Goal: Task Accomplishment & Management: Complete application form

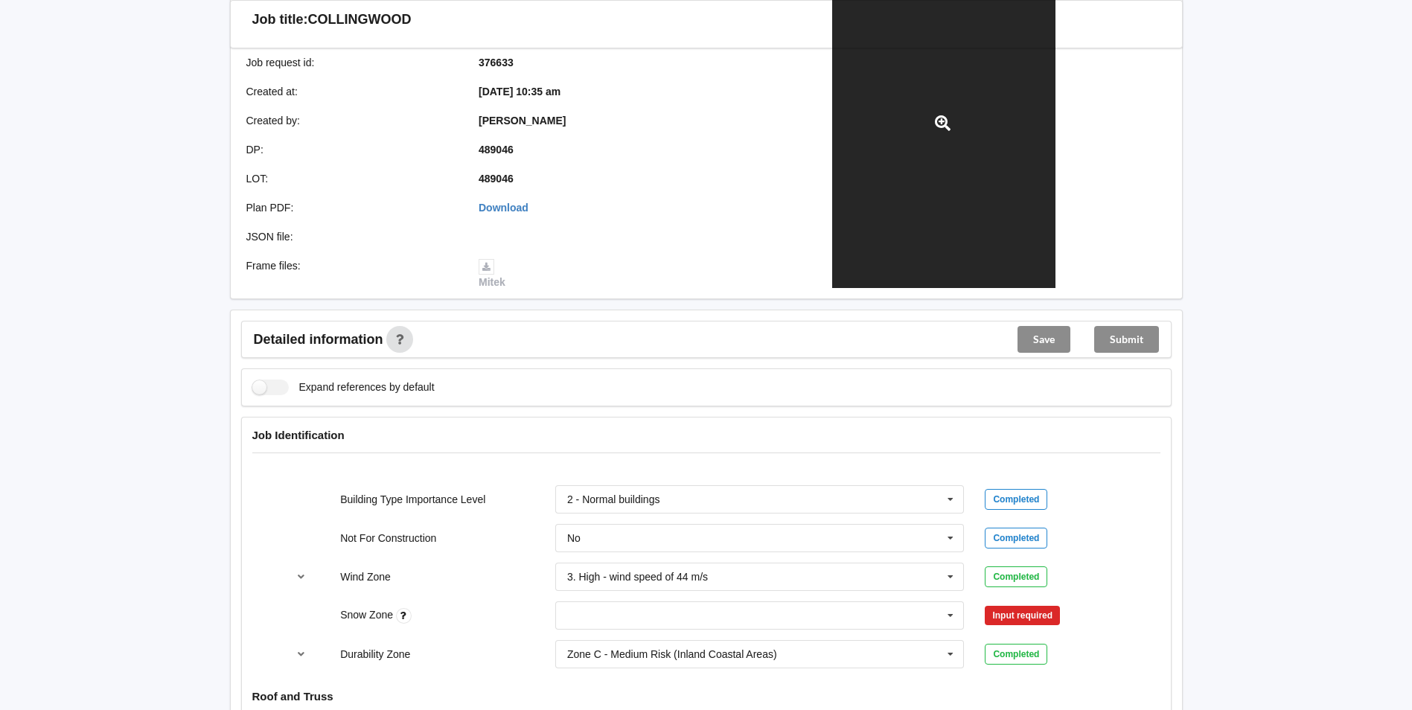
scroll to position [595, 0]
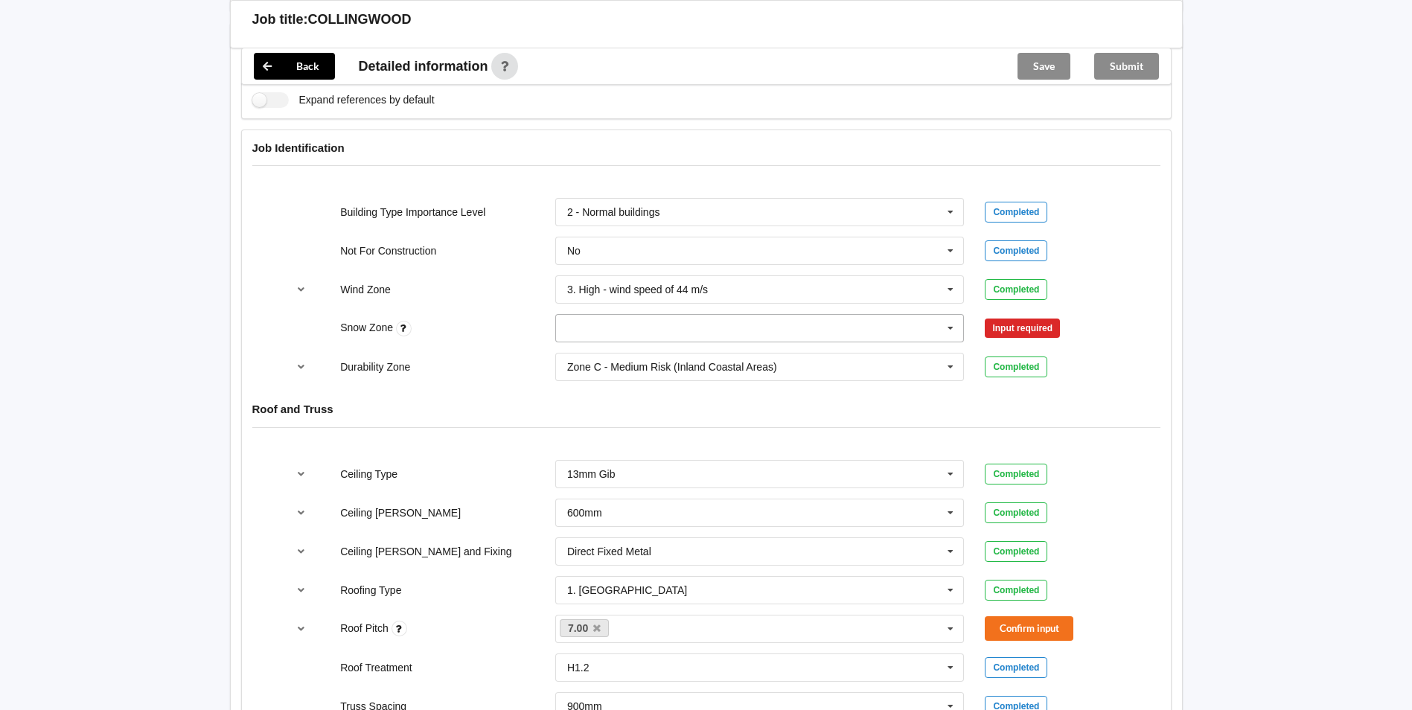
click at [769, 325] on input "text" at bounding box center [761, 328] width 408 height 27
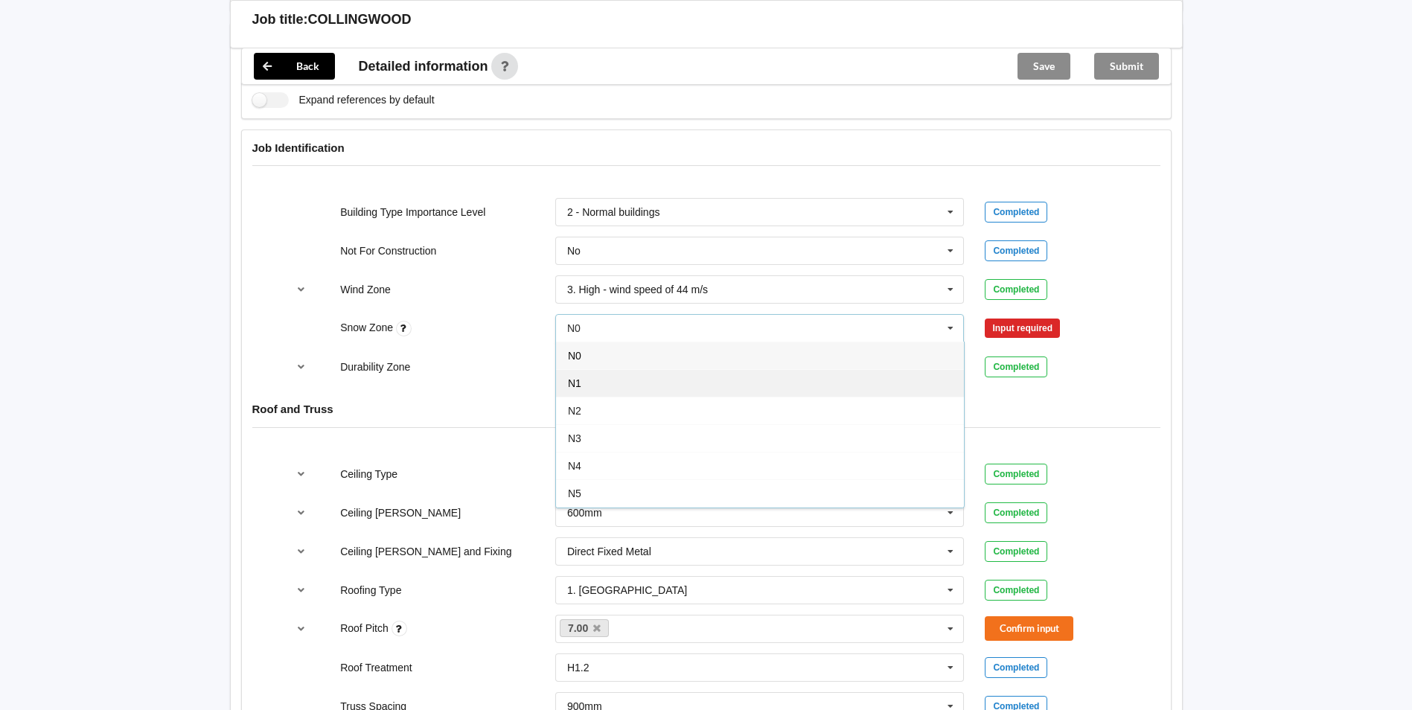
click at [721, 369] on div "N1" at bounding box center [760, 383] width 408 height 28
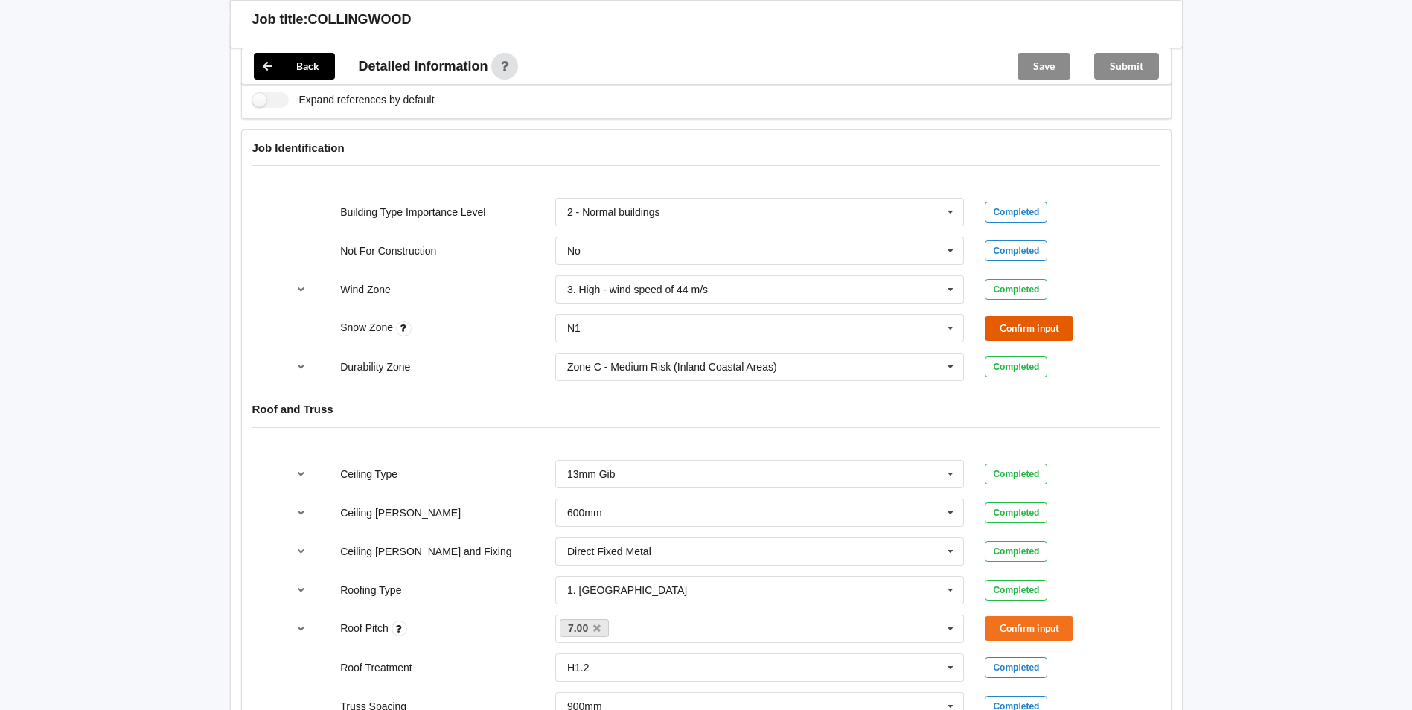
click at [1037, 321] on button "Confirm input" at bounding box center [1029, 328] width 89 height 25
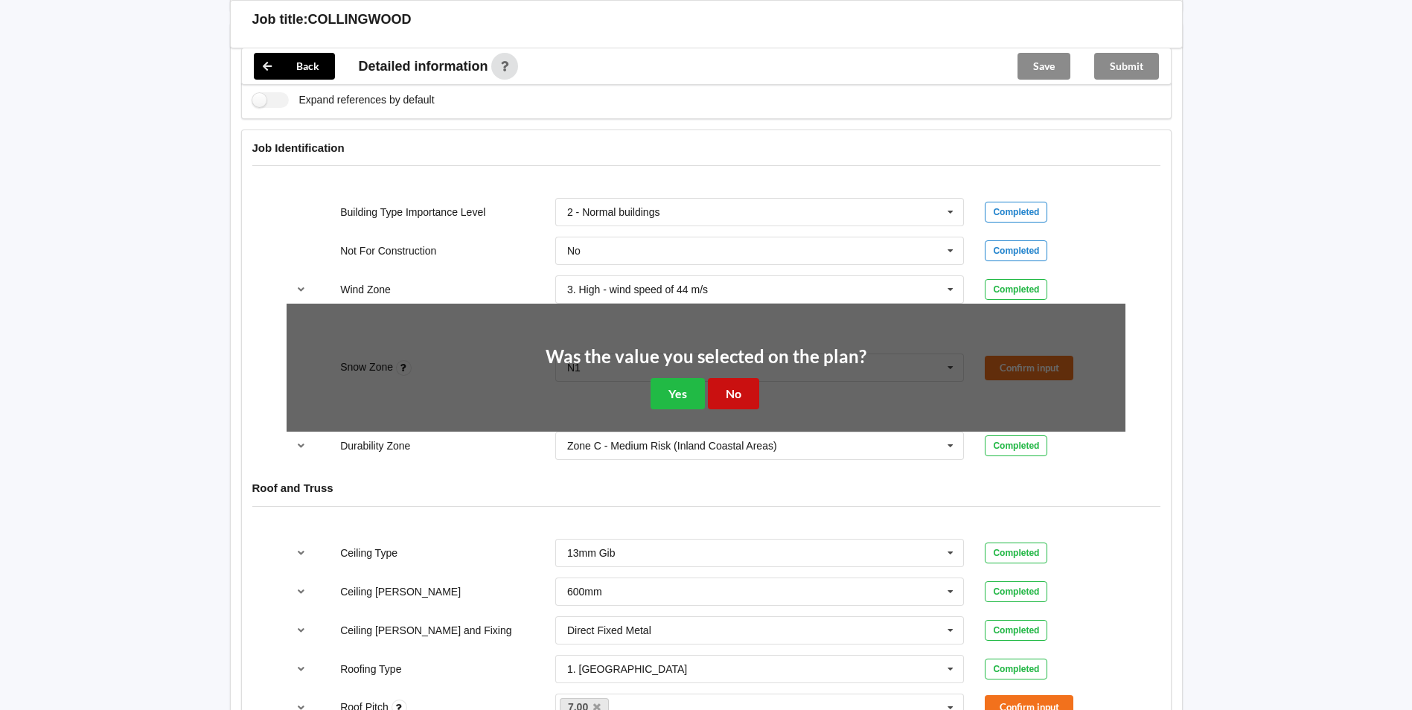
click at [735, 381] on button "No" at bounding box center [733, 393] width 51 height 31
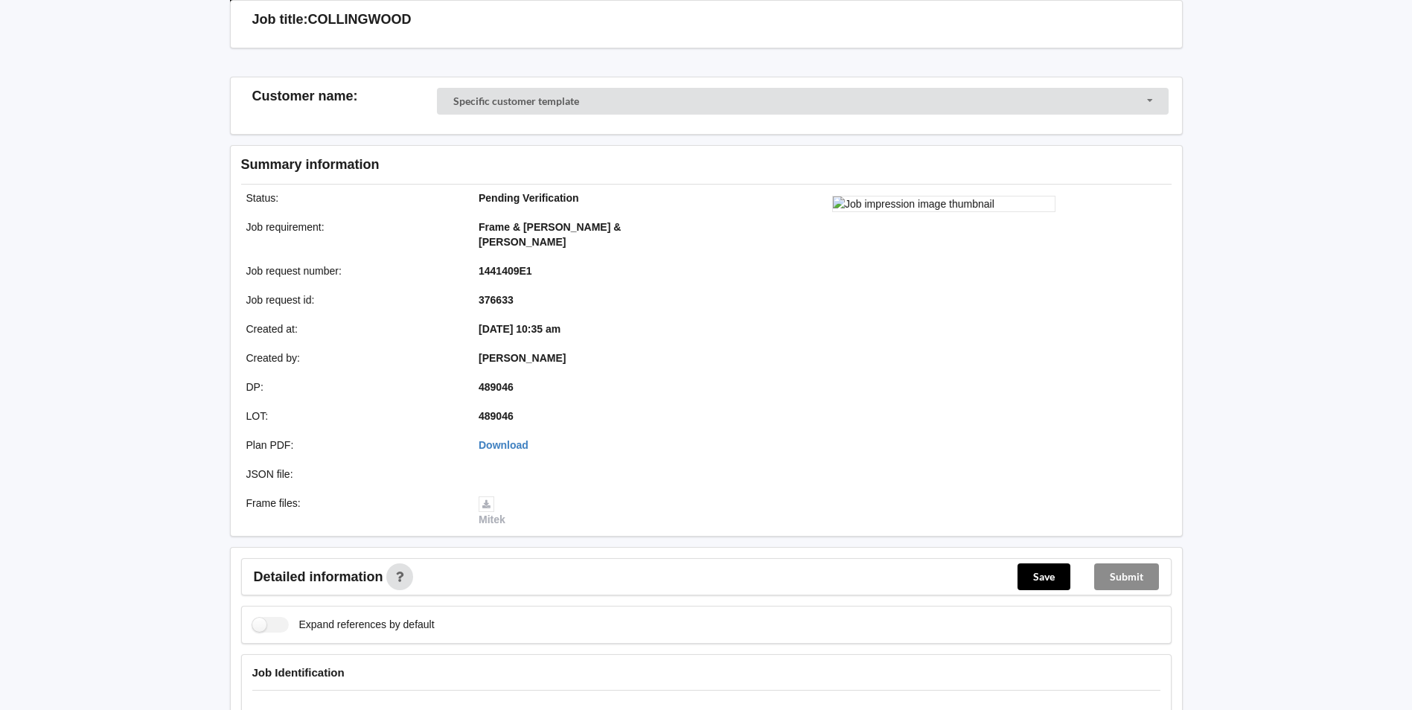
scroll to position [0, 0]
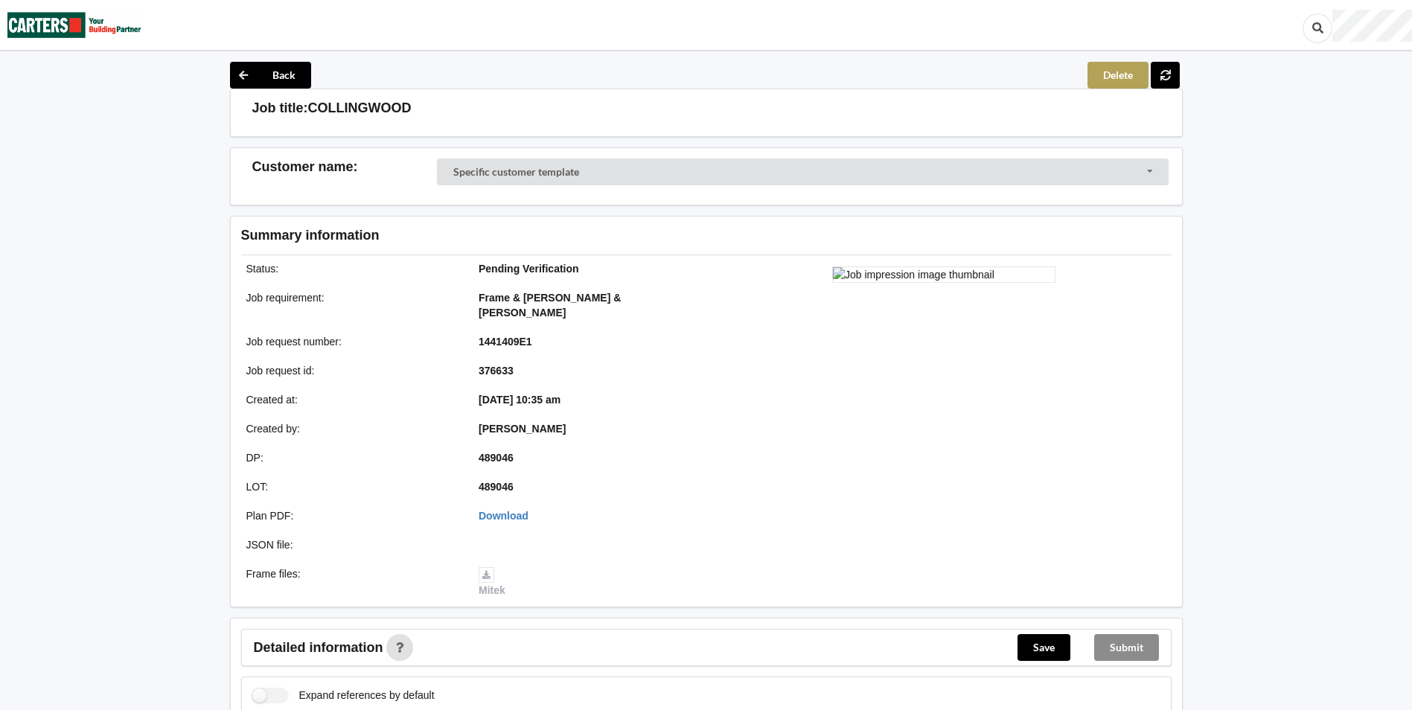
click at [1111, 68] on button "Delete" at bounding box center [1117, 75] width 61 height 27
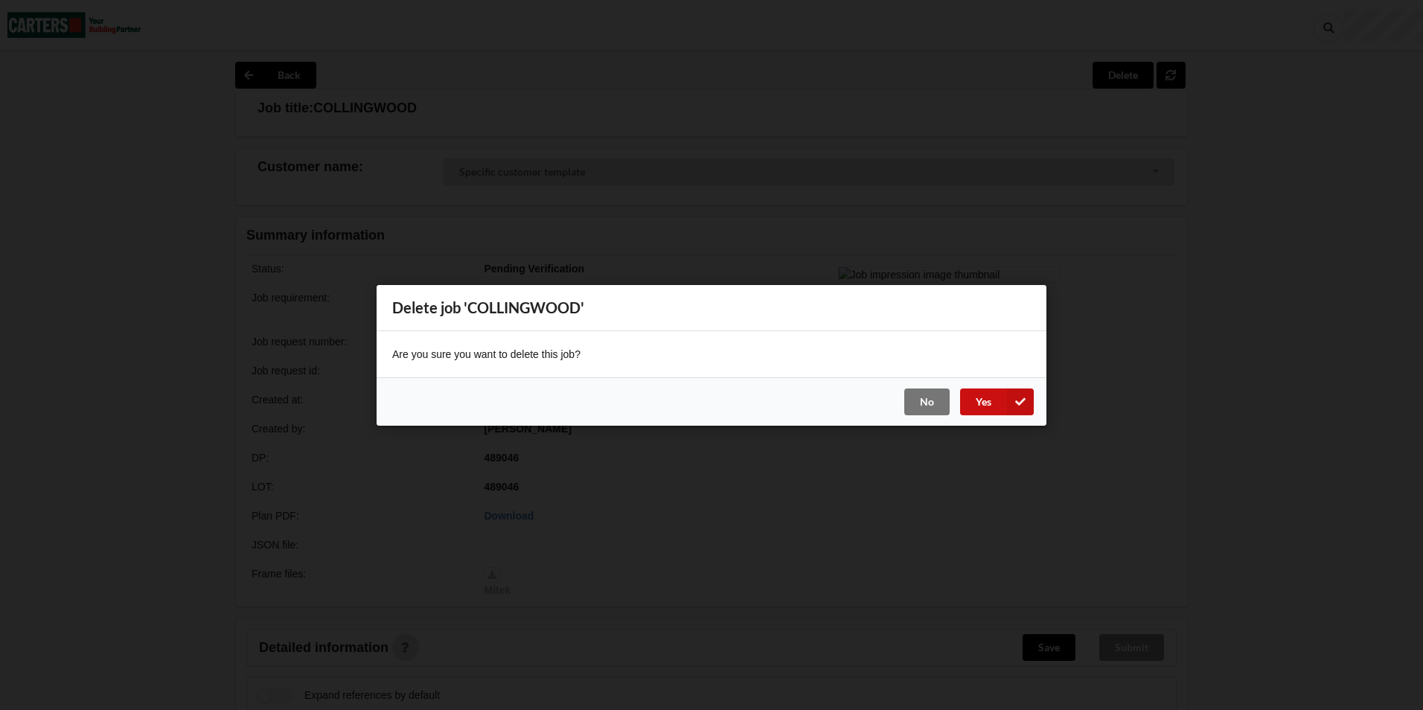
click at [996, 407] on button "Yes" at bounding box center [997, 401] width 74 height 27
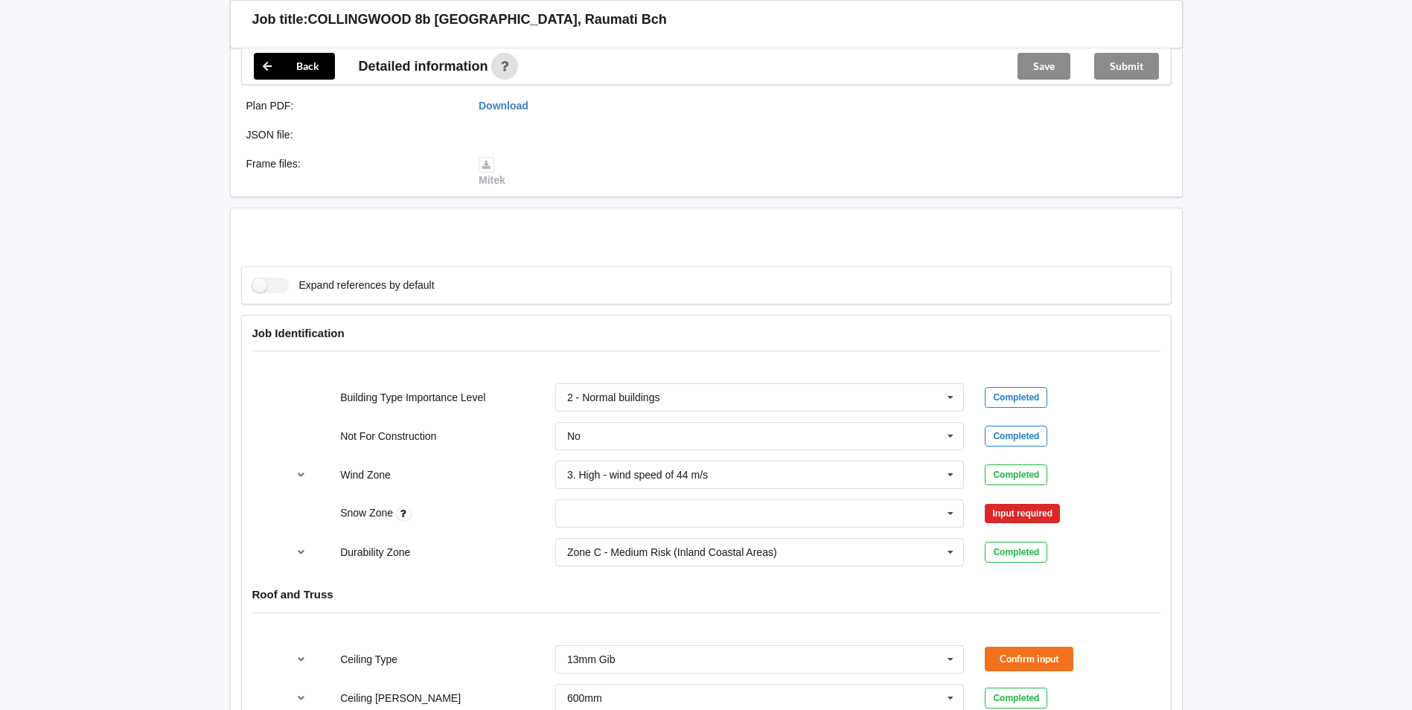
scroll to position [595, 0]
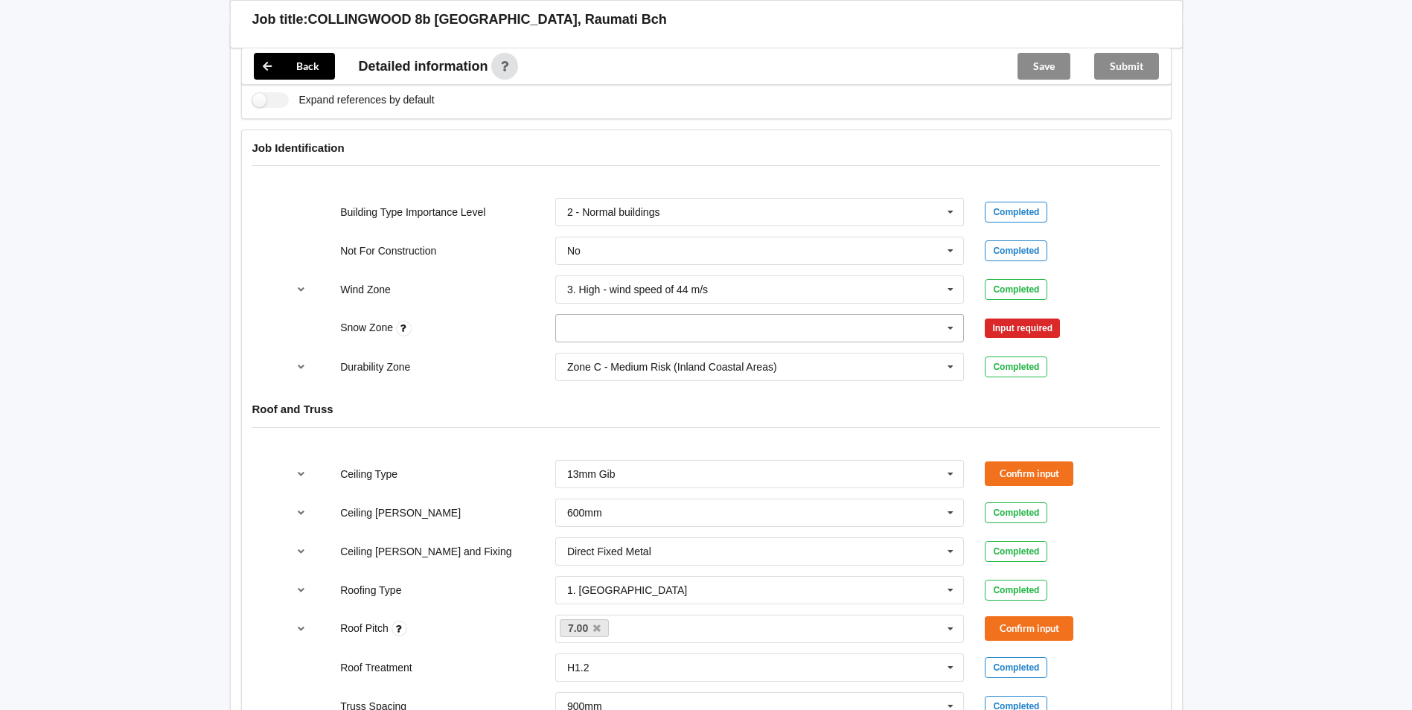
click at [942, 315] on icon at bounding box center [950, 329] width 22 height 28
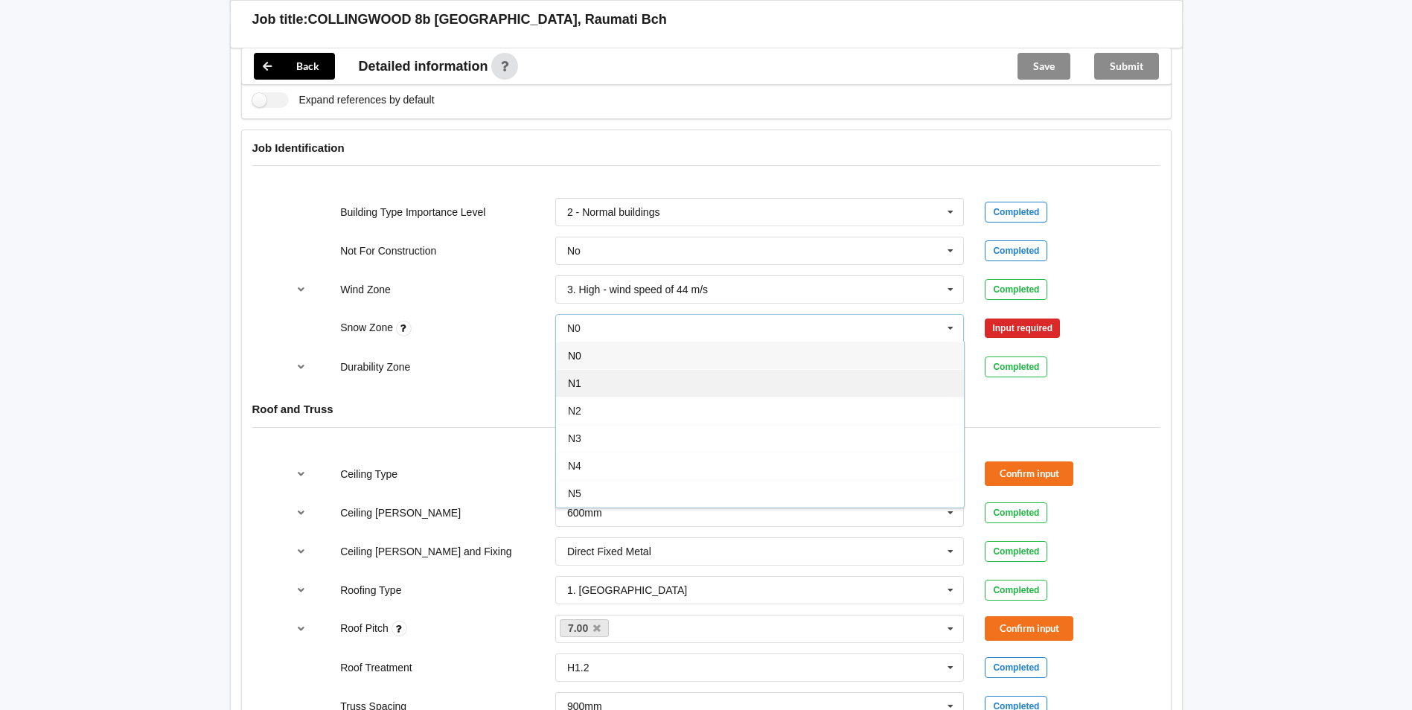
click at [721, 369] on div "N1" at bounding box center [760, 383] width 408 height 28
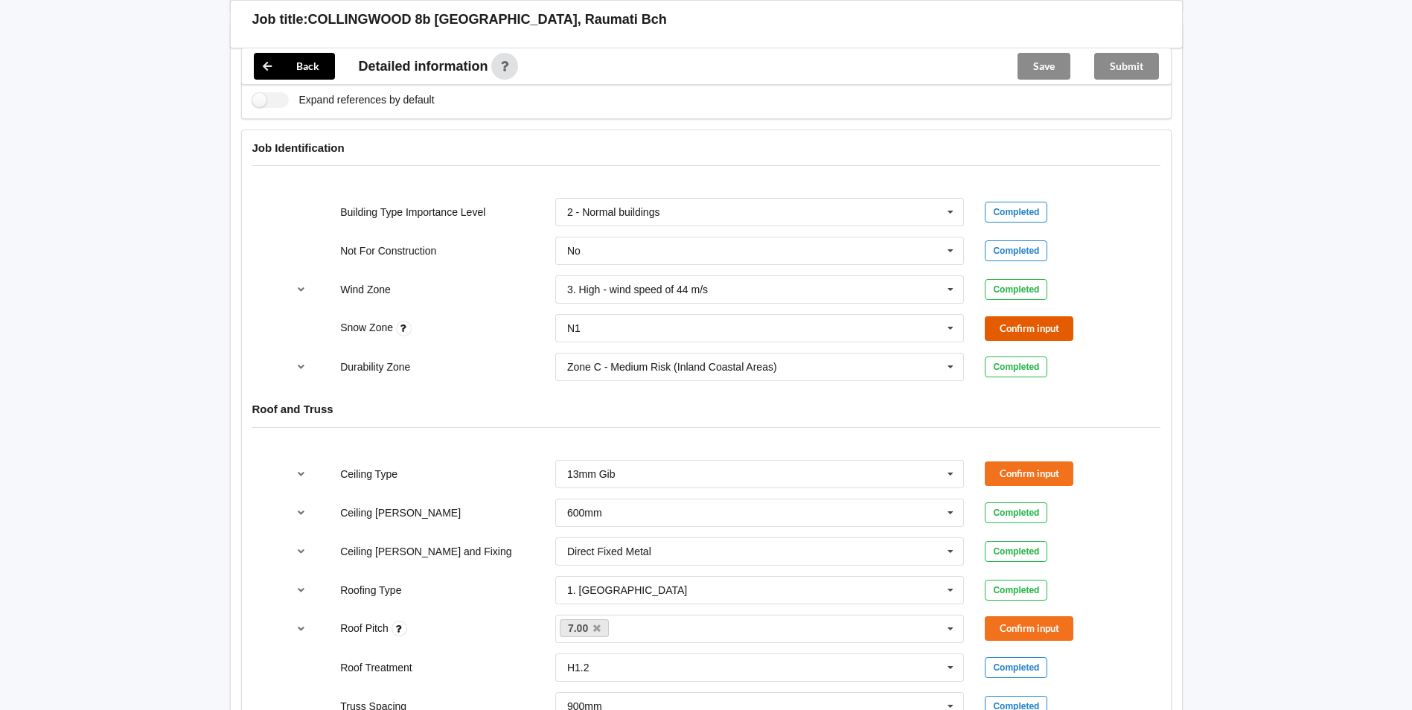
click at [1035, 316] on button "Confirm input" at bounding box center [1029, 328] width 89 height 25
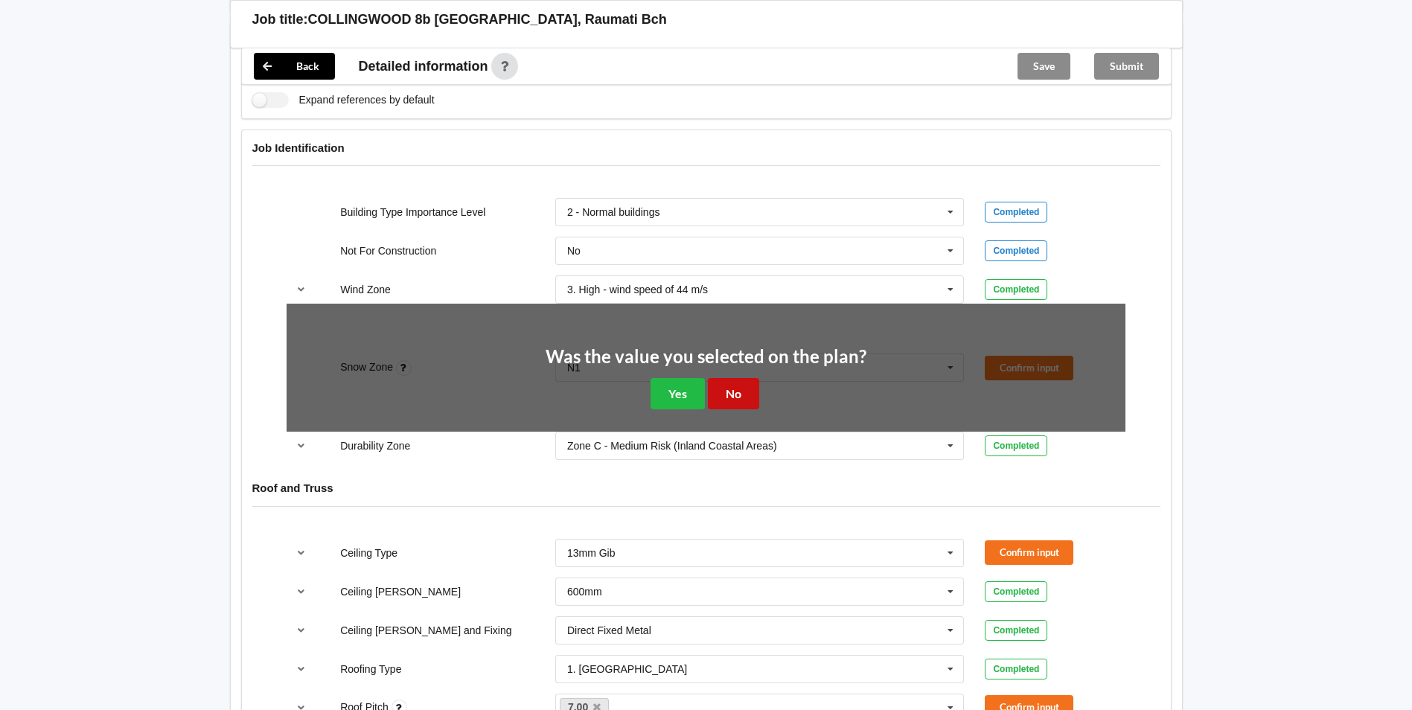
click at [741, 388] on button "No" at bounding box center [733, 393] width 51 height 31
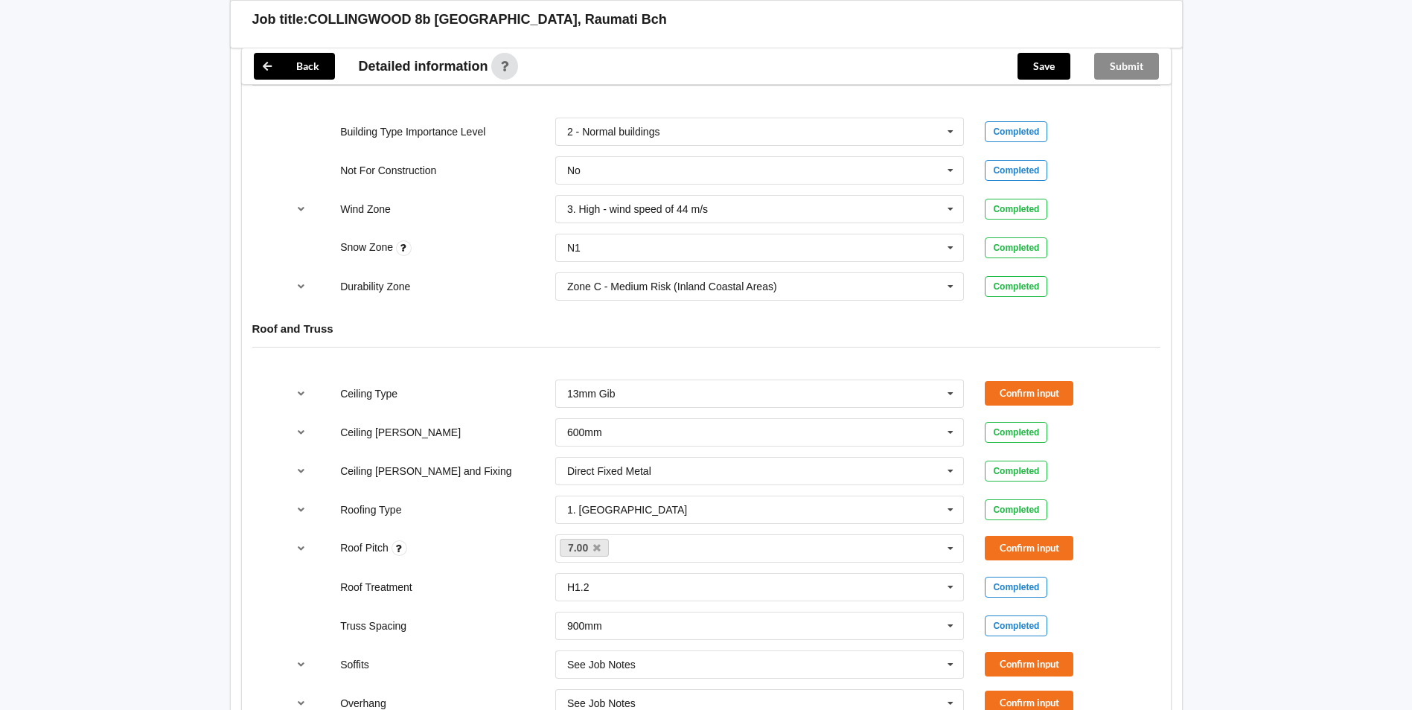
scroll to position [819, 0]
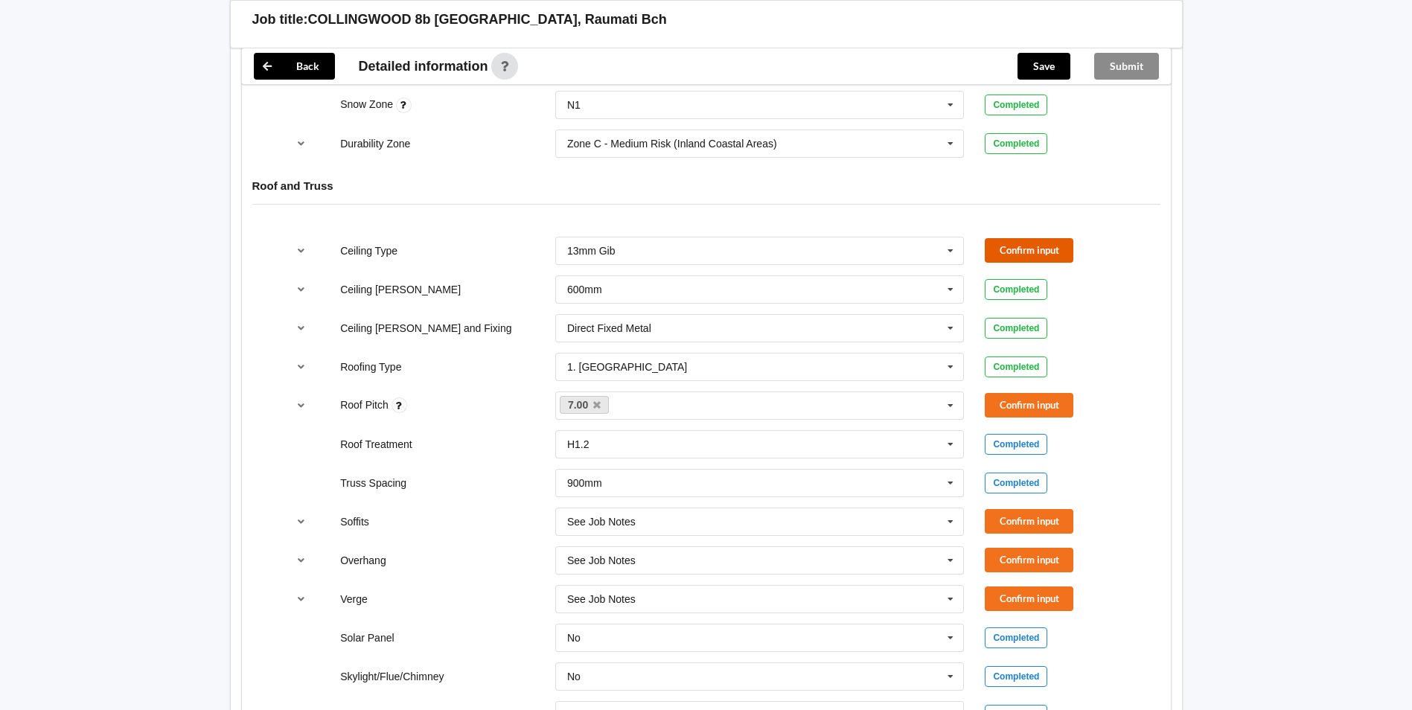
click at [1046, 238] on button "Confirm input" at bounding box center [1029, 250] width 89 height 25
click at [1030, 393] on button "Confirm input" at bounding box center [1029, 405] width 89 height 25
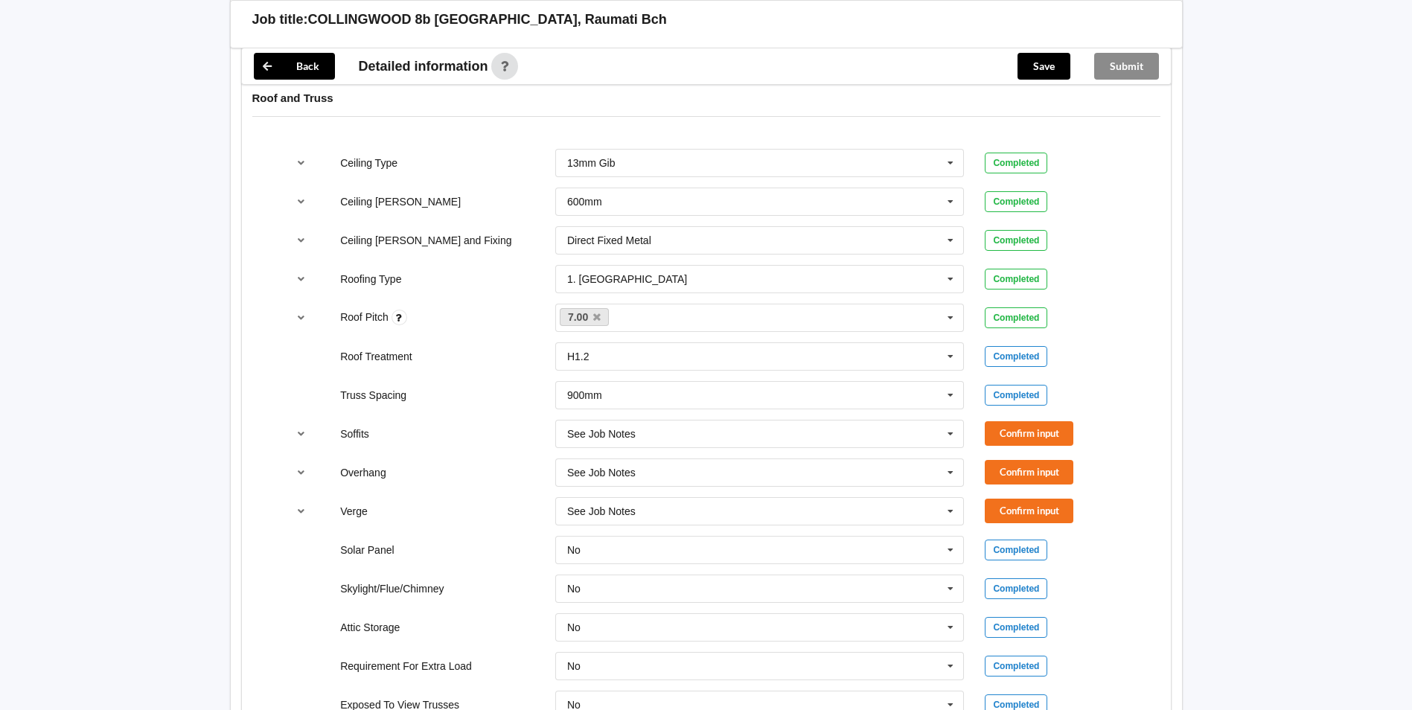
scroll to position [1042, 0]
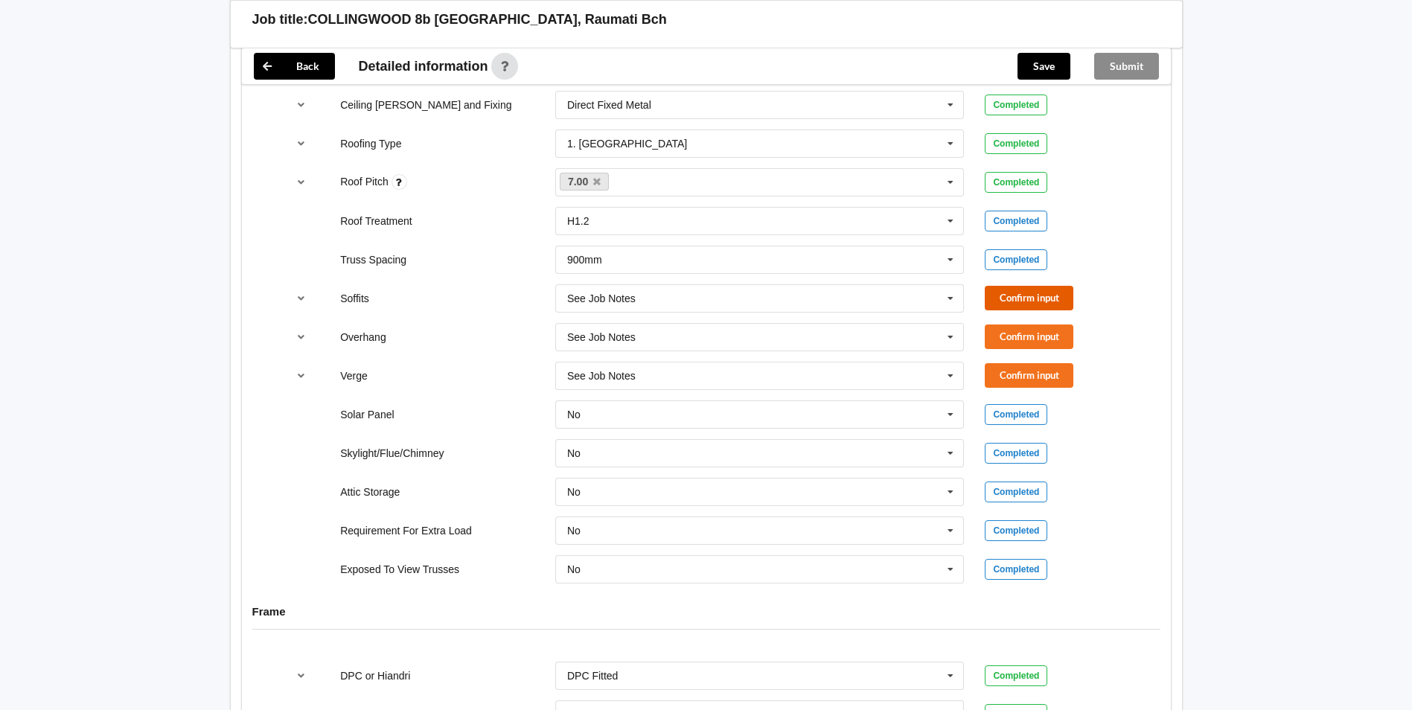
click at [1023, 286] on button "Confirm input" at bounding box center [1029, 298] width 89 height 25
click at [1021, 325] on button "Confirm input" at bounding box center [1029, 337] width 89 height 25
drag, startPoint x: 1020, startPoint y: 348, endPoint x: 1015, endPoint y: 377, distance: 30.4
click at [1020, 363] on button "Confirm input" at bounding box center [1029, 375] width 89 height 25
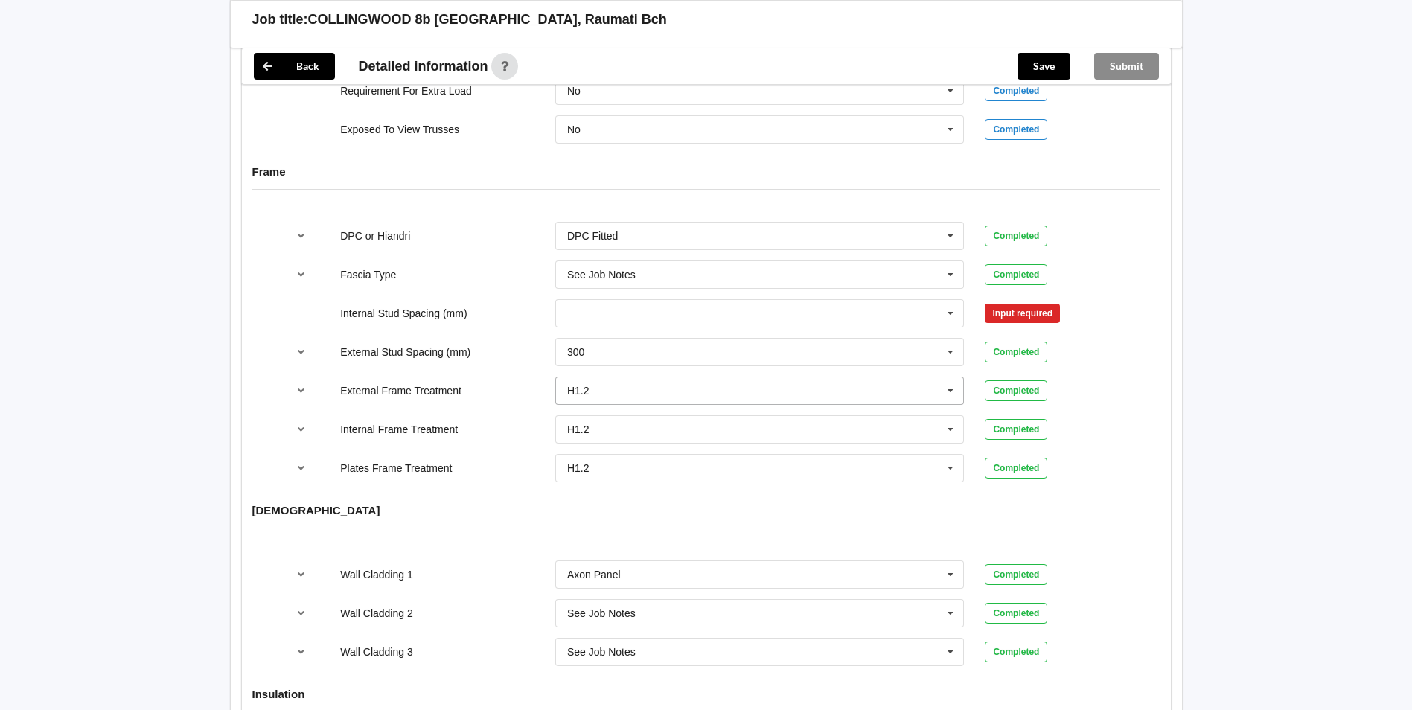
scroll to position [1489, 0]
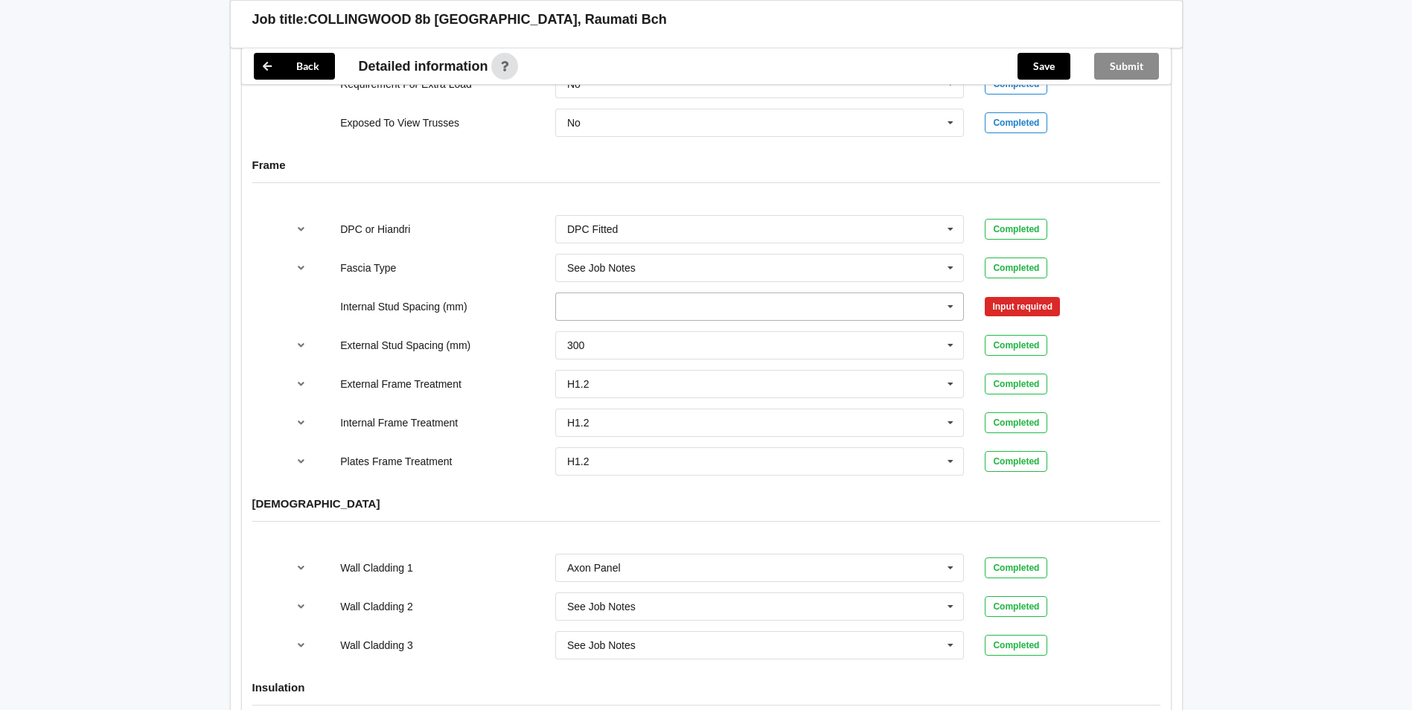
click at [937, 293] on input "text" at bounding box center [761, 306] width 408 height 27
click at [761, 467] on div "Multiple Values – See As Per Plan" at bounding box center [760, 472] width 408 height 28
click at [996, 294] on button "Confirm input" at bounding box center [1029, 306] width 89 height 25
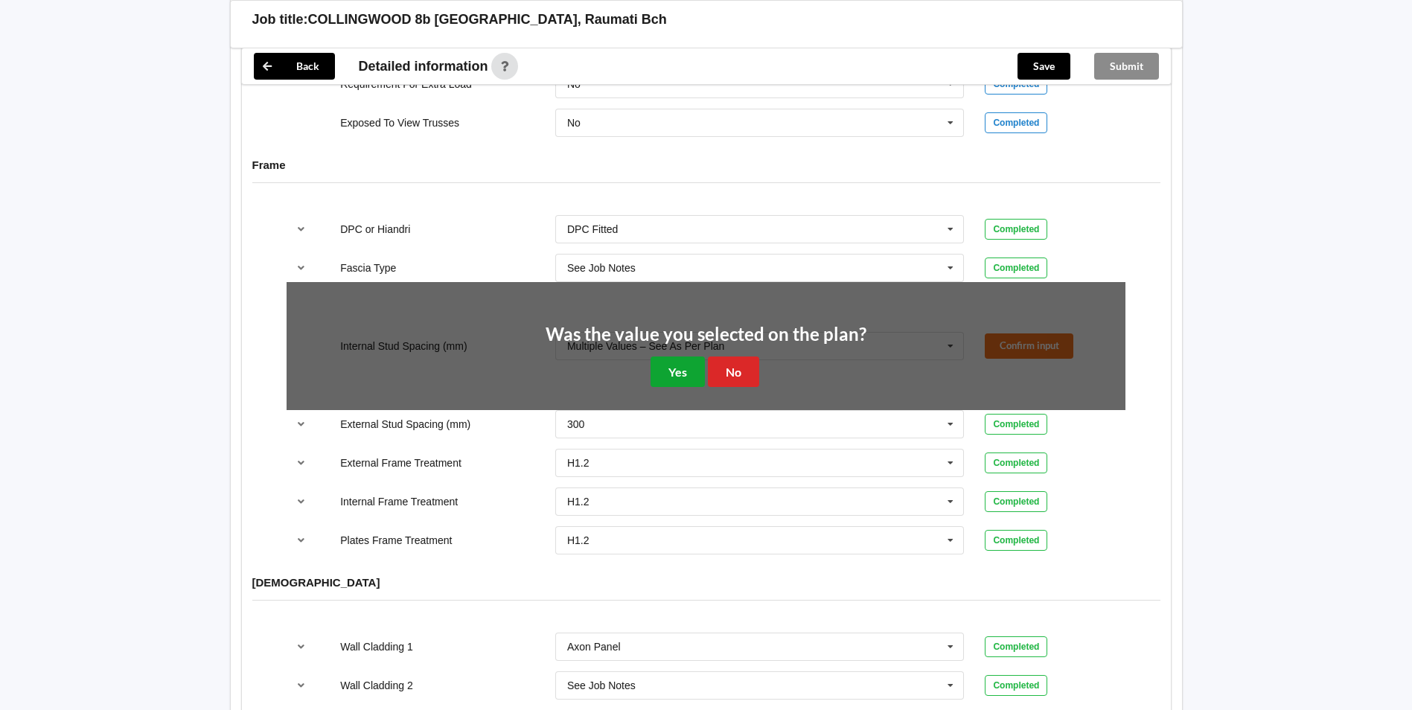
click at [675, 357] on button "Yes" at bounding box center [678, 372] width 54 height 31
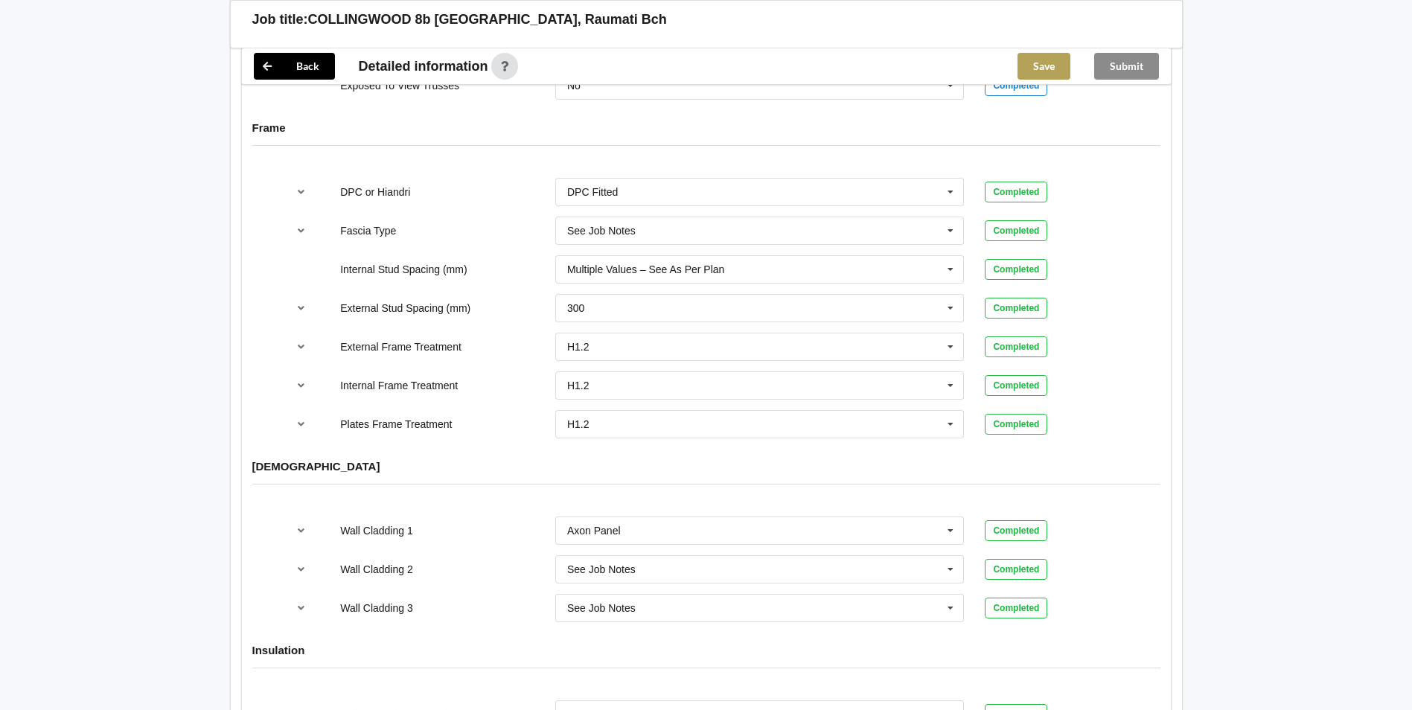
click at [1052, 63] on button "Save" at bounding box center [1043, 66] width 53 height 27
click at [1143, 64] on button "Submit" at bounding box center [1126, 66] width 65 height 27
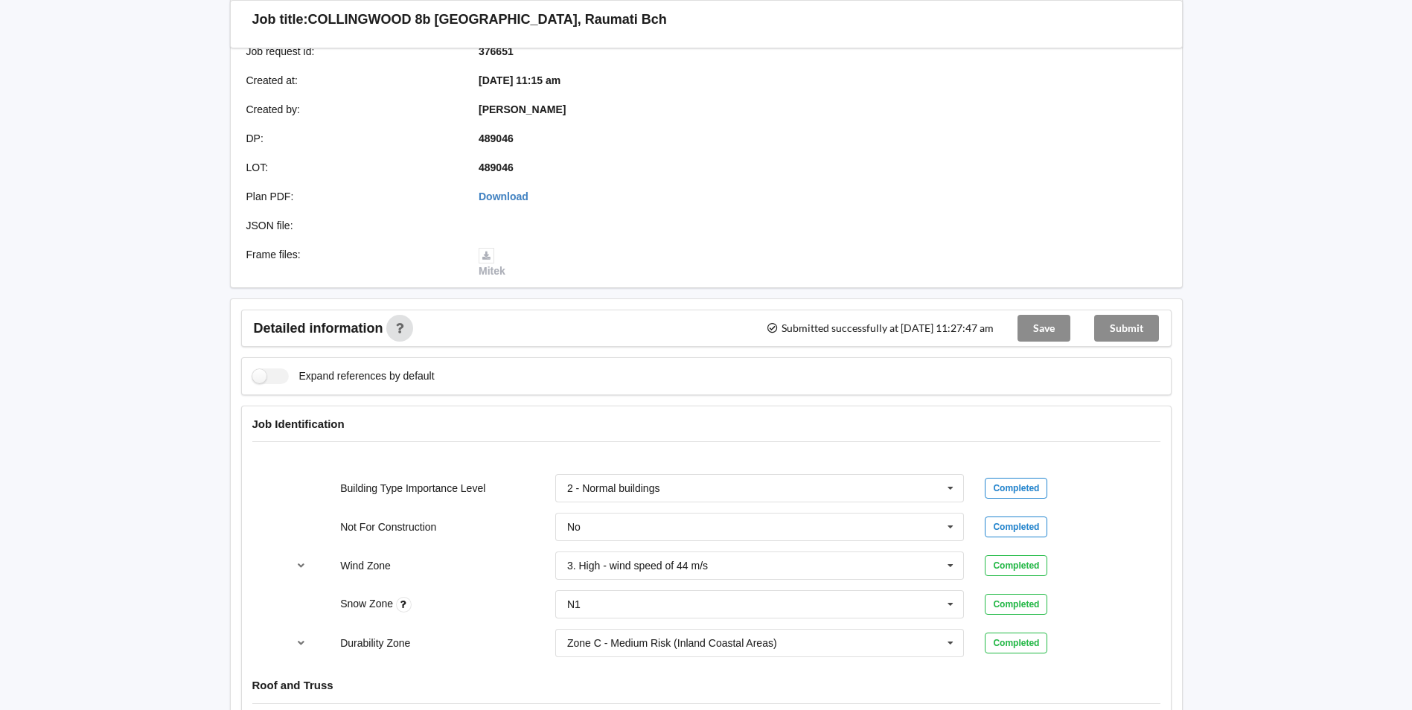
scroll to position [112, 0]
